Goal: Task Accomplishment & Management: Complete application form

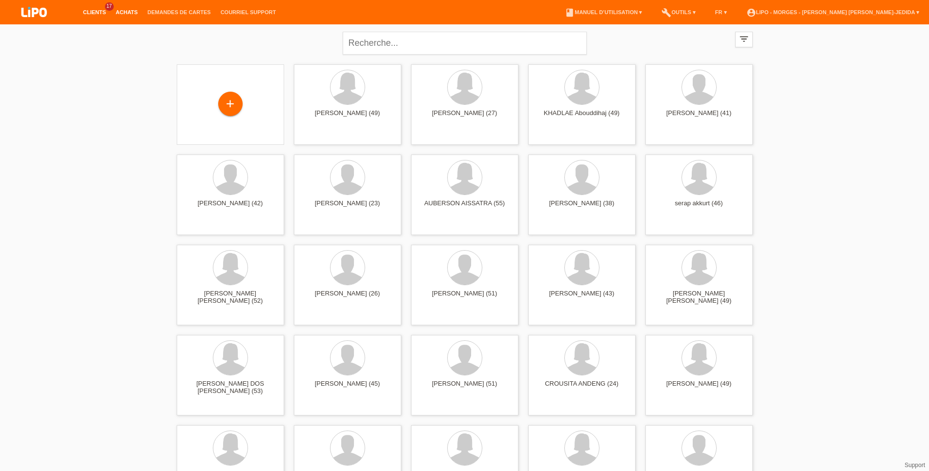
click at [128, 15] on link "Achats" at bounding box center [127, 12] width 32 height 6
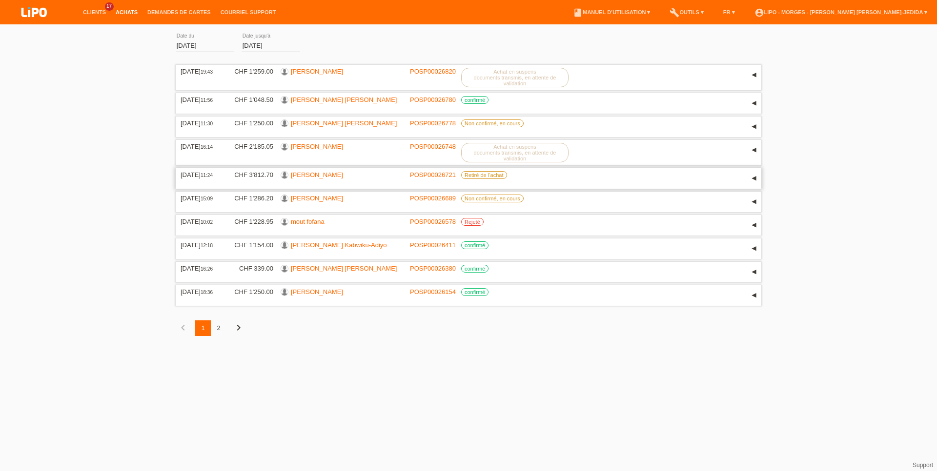
click at [338, 179] on link "[PERSON_NAME]" at bounding box center [317, 174] width 52 height 7
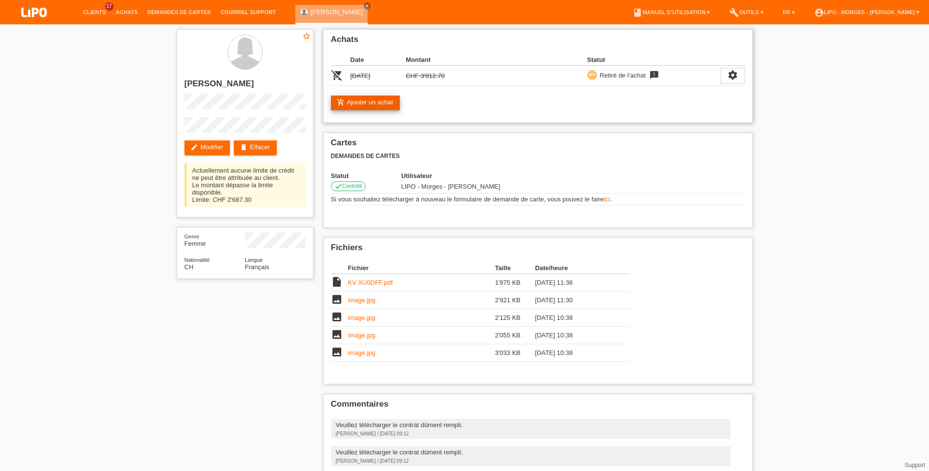
click at [364, 106] on link "add_shopping_cart Ajouter un achat" at bounding box center [365, 103] width 69 height 15
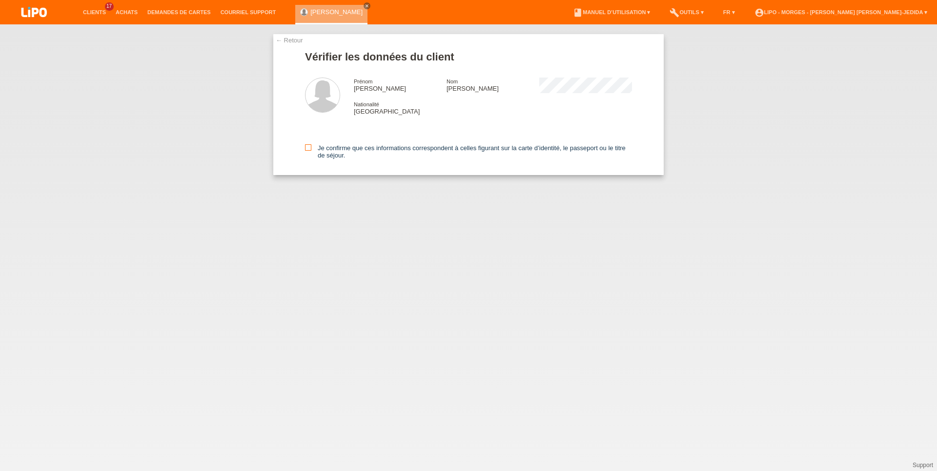
click at [309, 150] on icon at bounding box center [308, 147] width 6 height 6
click at [309, 150] on input "Je confirme que ces informations correspondent à celles figurant sur la carte d…" at bounding box center [308, 147] width 6 height 6
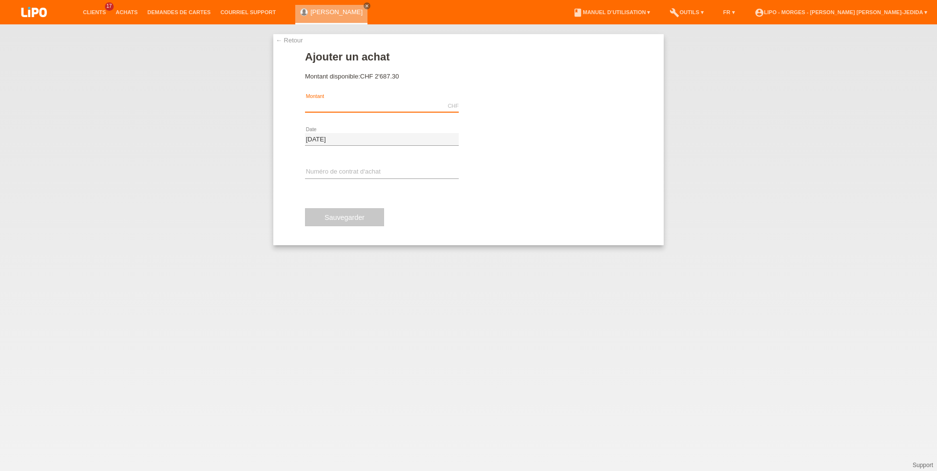
click at [374, 102] on input "text" at bounding box center [382, 106] width 154 height 12
click at [285, 41] on link "← Retour" at bounding box center [289, 40] width 27 height 7
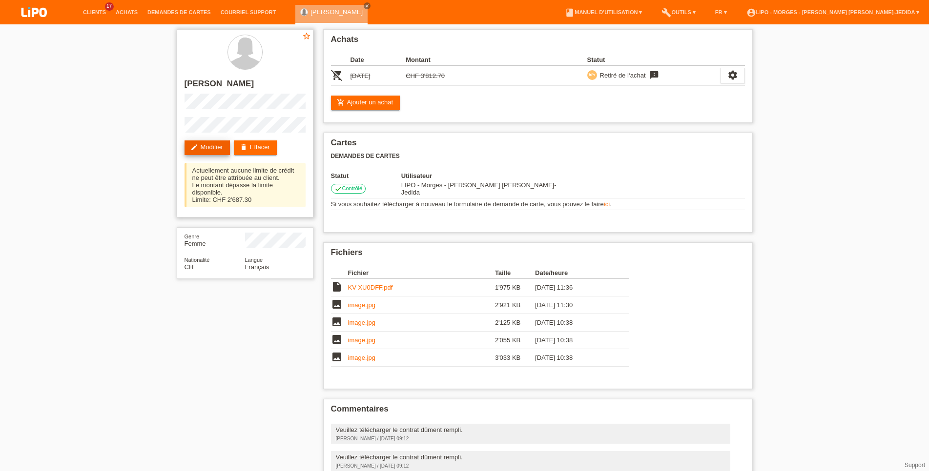
click at [218, 145] on link "edit Modifier" at bounding box center [206, 148] width 45 height 15
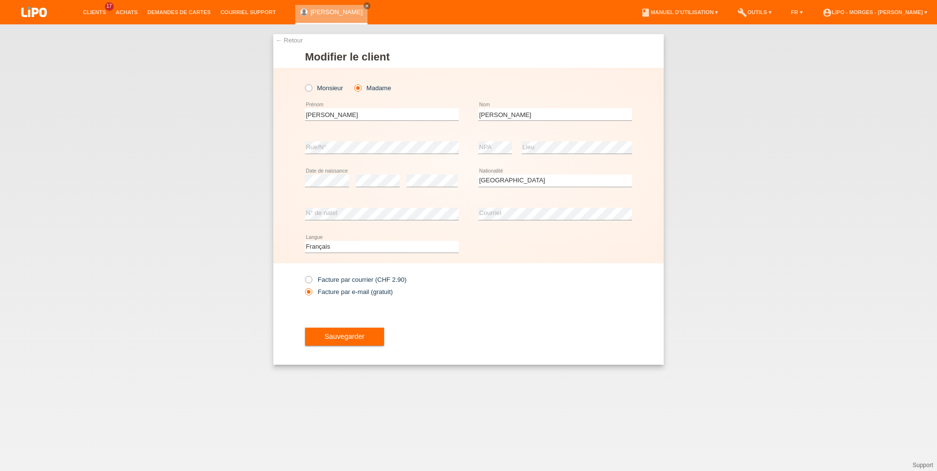
select select "CH"
click at [366, 335] on button "Sauvegarder" at bounding box center [344, 337] width 79 height 19
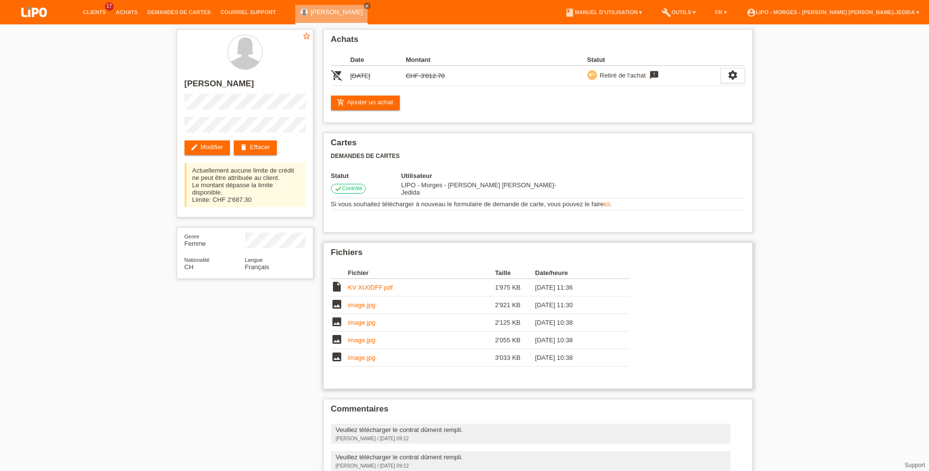
click at [379, 286] on link "KV XU0DFF.pdf" at bounding box center [370, 287] width 45 height 7
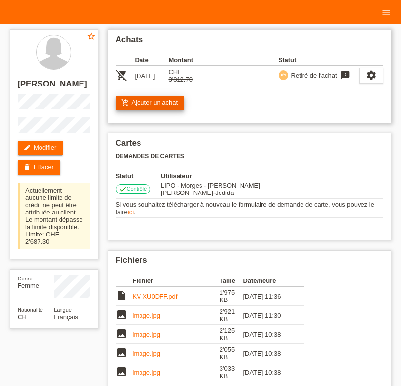
click at [156, 109] on link "add_shopping_cart Ajouter un achat" at bounding box center [150, 103] width 69 height 15
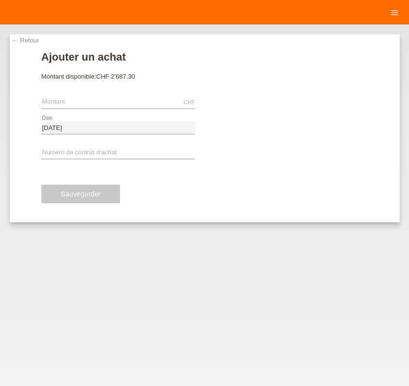
click at [120, 95] on div "CHF error Montant" at bounding box center [118, 102] width 154 height 25
click at [97, 99] on input "text" at bounding box center [118, 102] width 154 height 12
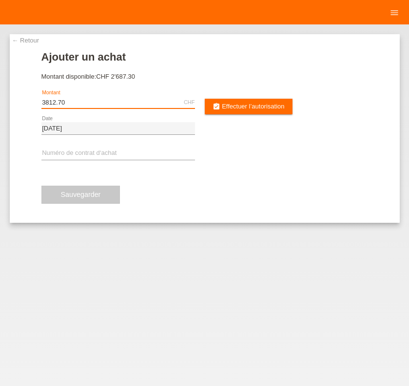
type input "3812.70"
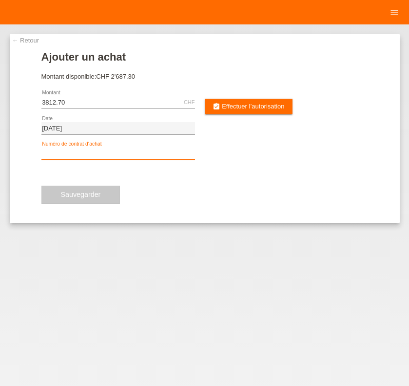
click at [121, 149] on input "text" at bounding box center [118, 153] width 154 height 12
click at [55, 152] on input "text" at bounding box center [118, 153] width 154 height 12
type input "x"
type input "XU0DFF"
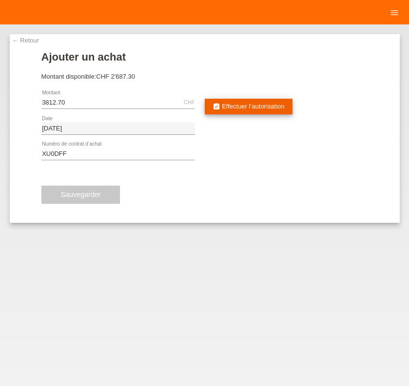
click at [230, 111] on link "assignment_turned_in Effectuer l’autorisation" at bounding box center [249, 107] width 88 height 16
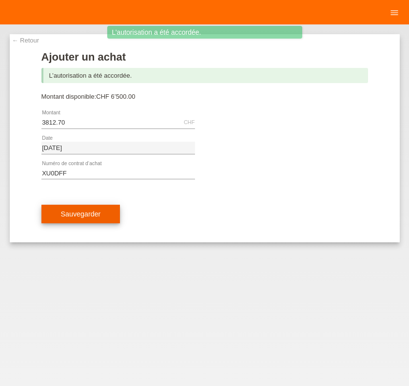
click at [95, 216] on span "Sauvegarder" at bounding box center [81, 214] width 40 height 8
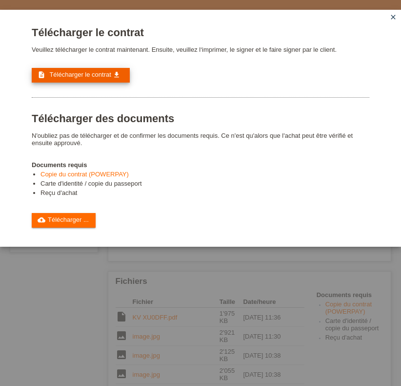
click at [86, 75] on span "Télécharger le contrat" at bounding box center [79, 74] width 61 height 7
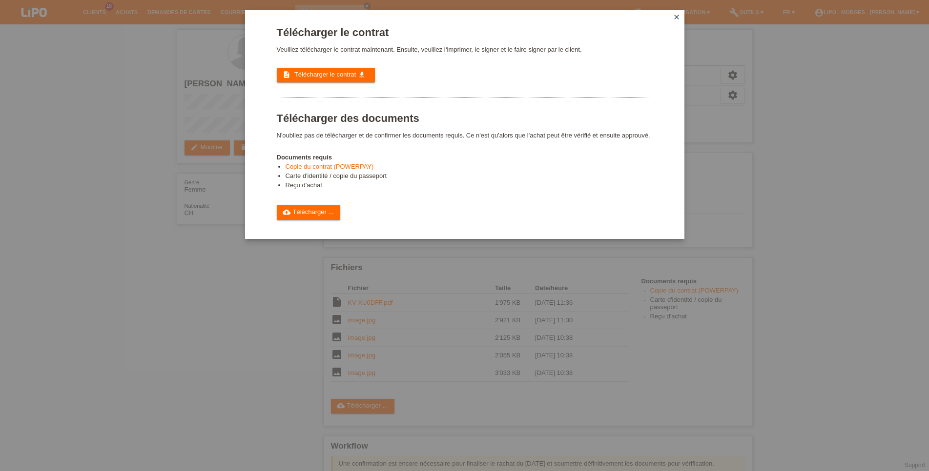
click at [401, 14] on icon "close" at bounding box center [677, 17] width 8 height 8
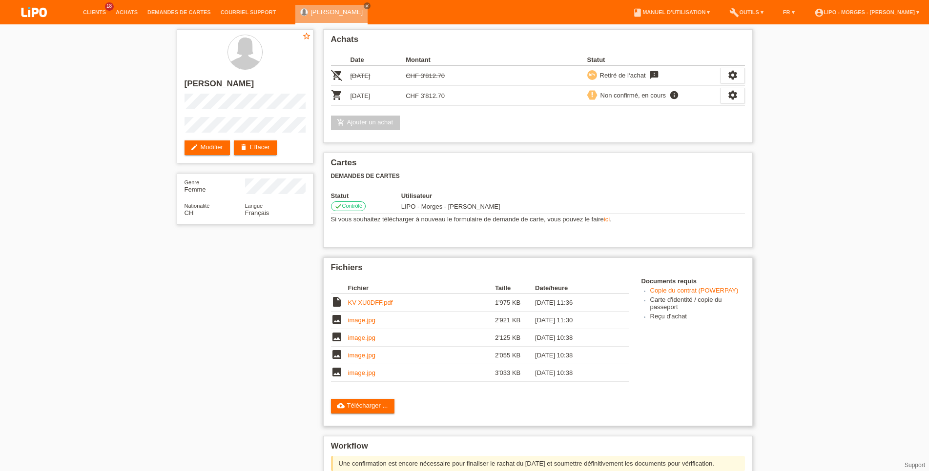
click at [367, 306] on link "KV XU0DFF.pdf" at bounding box center [370, 302] width 45 height 7
click at [361, 306] on link "KV XU0DFF.pdf" at bounding box center [370, 302] width 45 height 7
click at [381, 385] on link "cloud_upload Télécharger ..." at bounding box center [363, 406] width 64 height 15
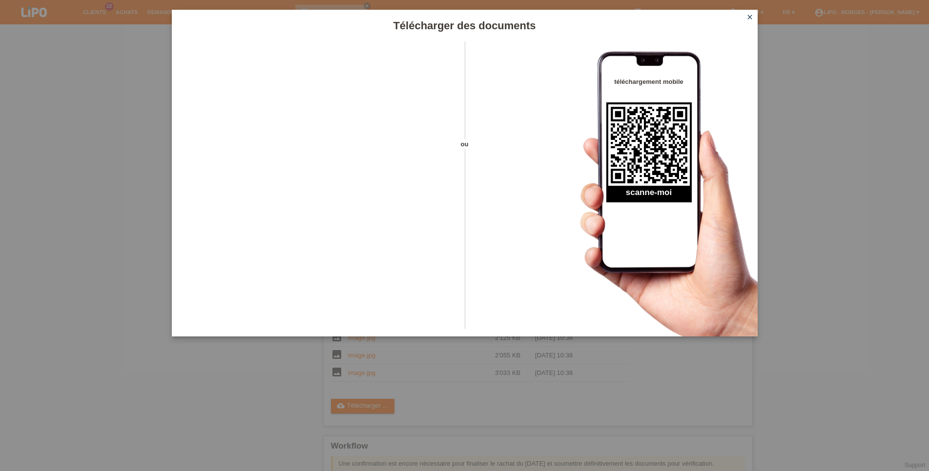
click at [401, 16] on icon "close" at bounding box center [750, 17] width 8 height 8
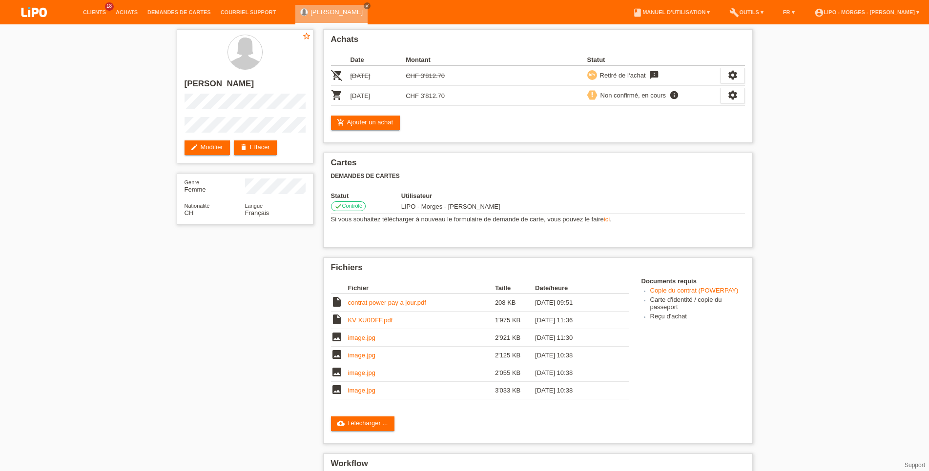
scroll to position [141, 0]
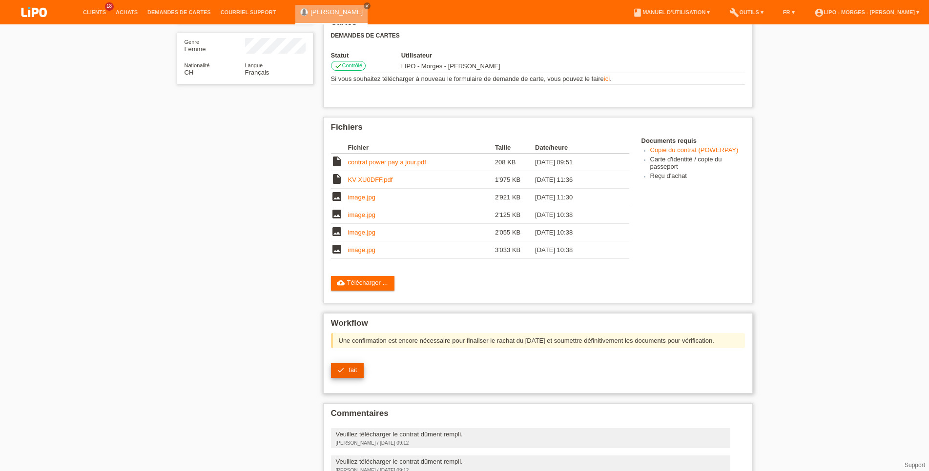
click at [354, 374] on span "fait" at bounding box center [352, 370] width 8 height 7
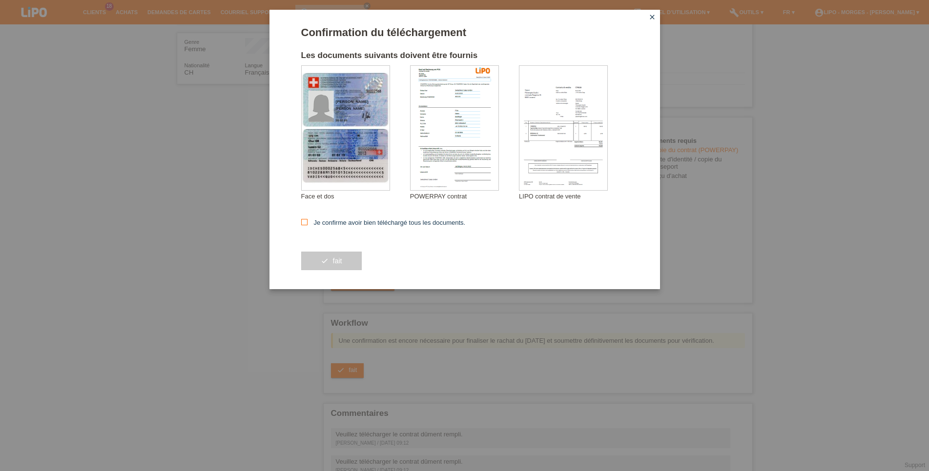
click at [356, 226] on label "Je confirme avoir bien téléchargé tous les documents." at bounding box center [383, 222] width 164 height 7
click at [307, 225] on input "Je confirme avoir bien téléchargé tous les documents." at bounding box center [304, 222] width 6 height 6
checkbox input "true"
click at [330, 277] on div "check fait" at bounding box center [464, 261] width 327 height 57
click at [335, 266] on button "check fait" at bounding box center [331, 261] width 61 height 19
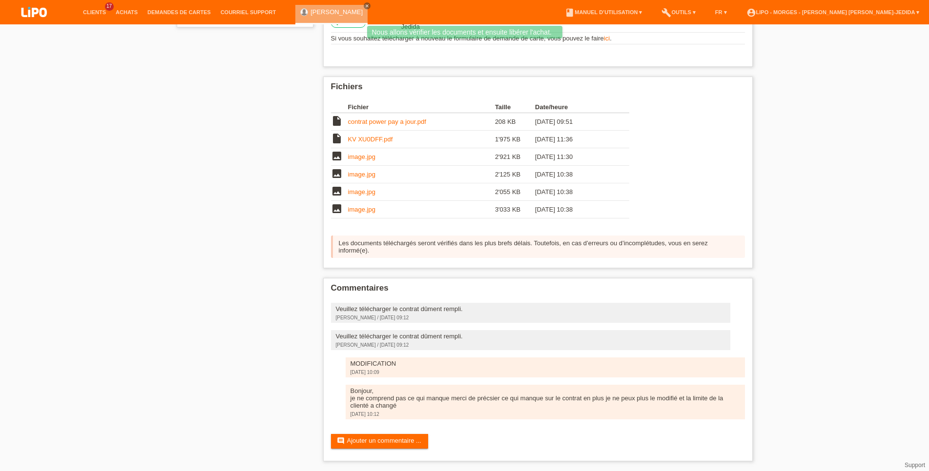
scroll to position [207, 0]
click at [120, 16] on li "Achats" at bounding box center [127, 12] width 32 height 25
click at [121, 15] on link "Achats" at bounding box center [127, 12] width 32 height 6
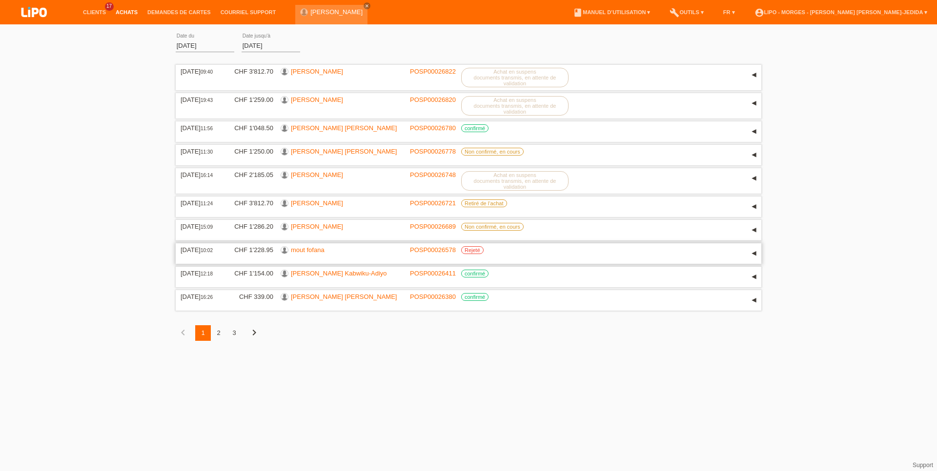
click at [316, 254] on link "mout fofana" at bounding box center [308, 249] width 34 height 7
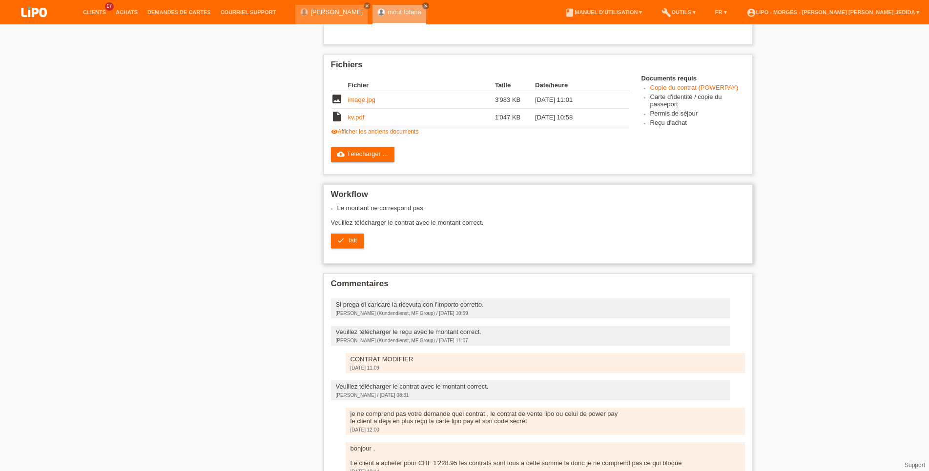
scroll to position [249, 0]
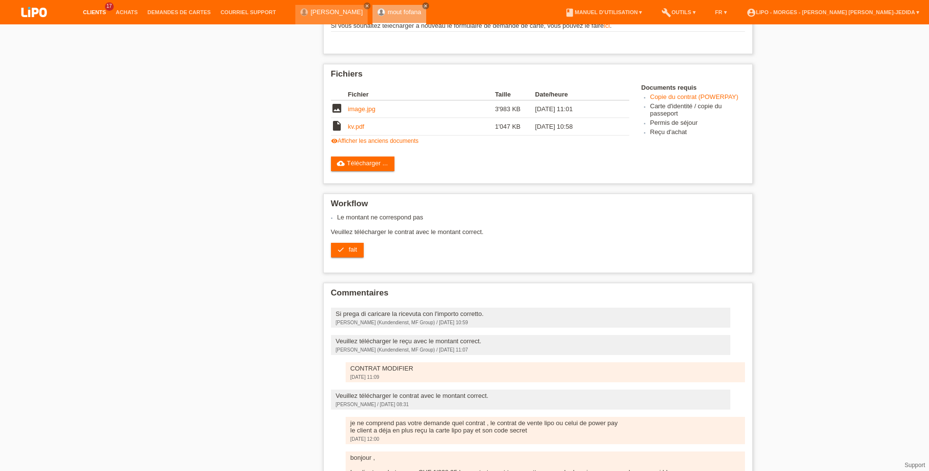
click at [101, 14] on link "Clients" at bounding box center [94, 12] width 33 height 6
